Goal: Task Accomplishment & Management: Manage account settings

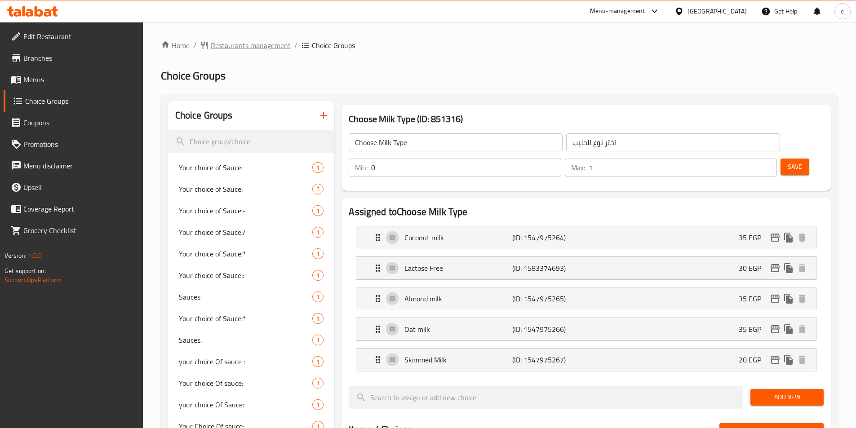
click at [257, 43] on span "Restaurants management" at bounding box center [251, 45] width 80 height 11
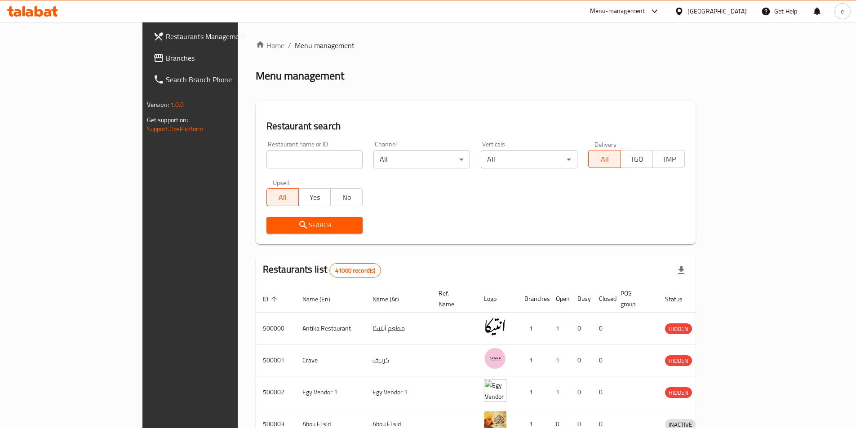
click at [153, 62] on span at bounding box center [159, 58] width 13 height 11
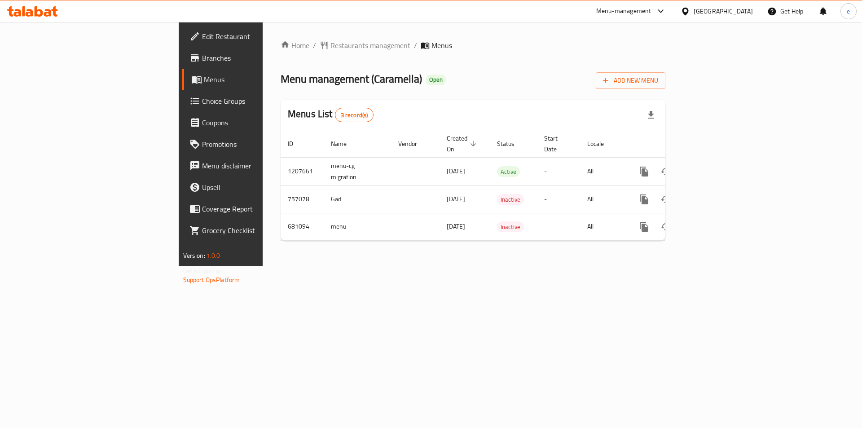
click at [202, 104] on span "Choice Groups" at bounding box center [259, 101] width 114 height 11
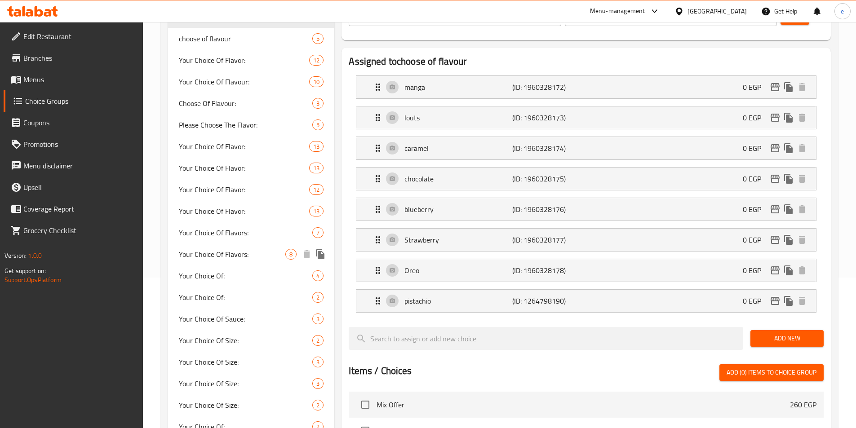
scroll to position [180, 0]
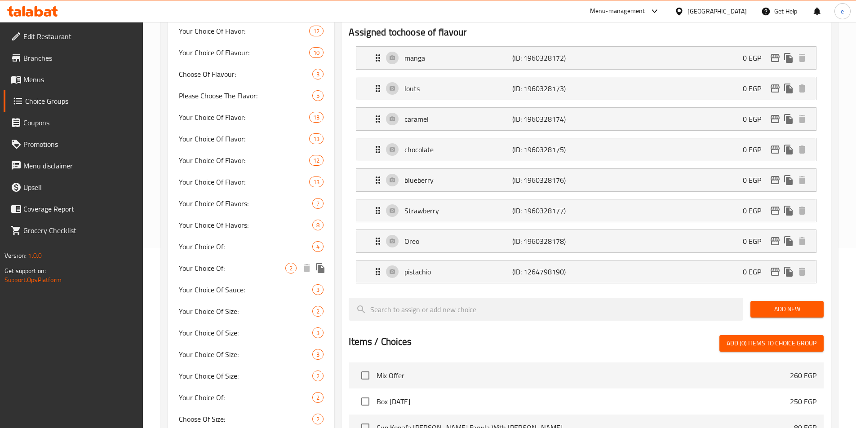
click at [250, 287] on span "Your Choice Of Sauce:" at bounding box center [246, 289] width 134 height 11
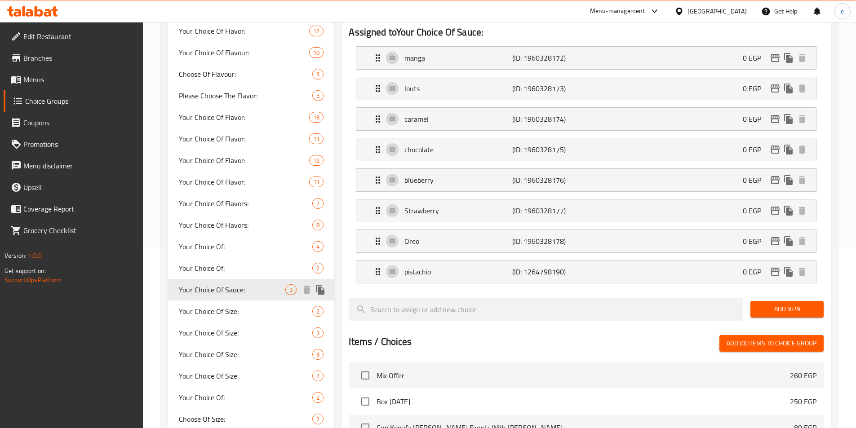
type input "Your Choice Of Sauce:"
type input "إختيارك من الصوص:"
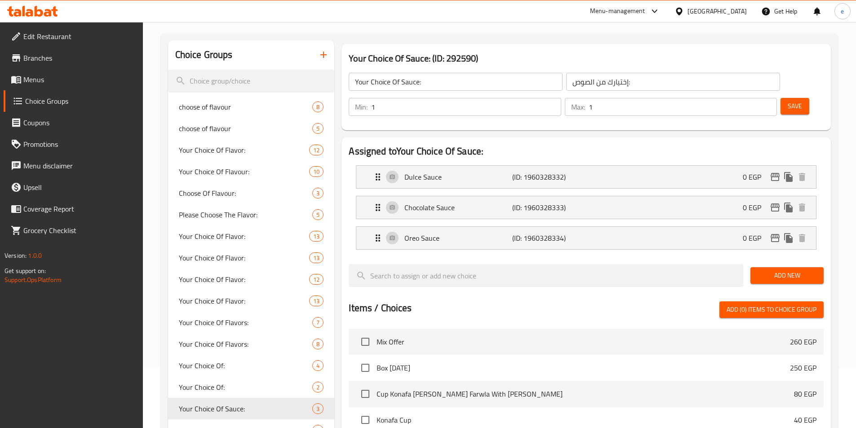
scroll to position [0, 0]
